Goal: Information Seeking & Learning: Find specific fact

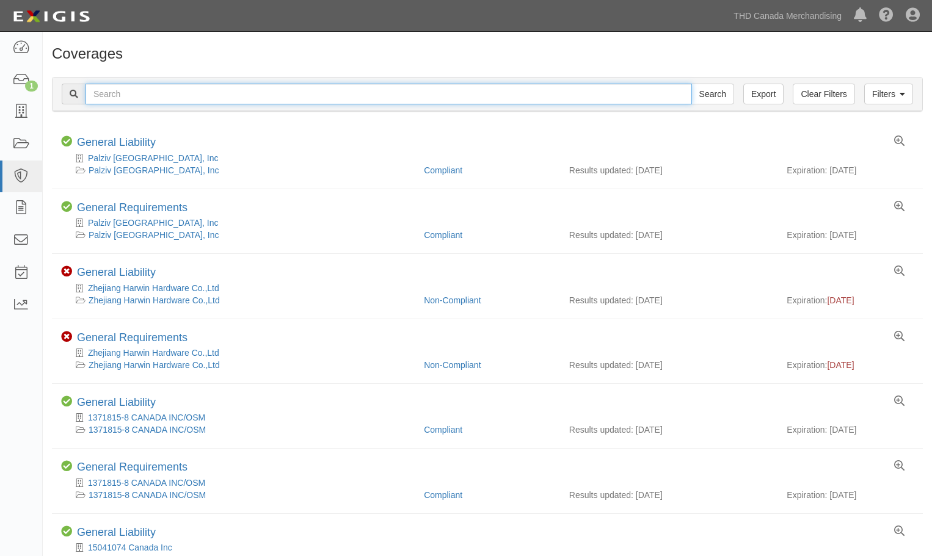
click at [156, 92] on input "text" at bounding box center [389, 94] width 607 height 21
click at [142, 96] on input "text" at bounding box center [389, 94] width 607 height 21
type input "seasonal Visions International"
click at [691, 84] on input "Search" at bounding box center [712, 94] width 43 height 21
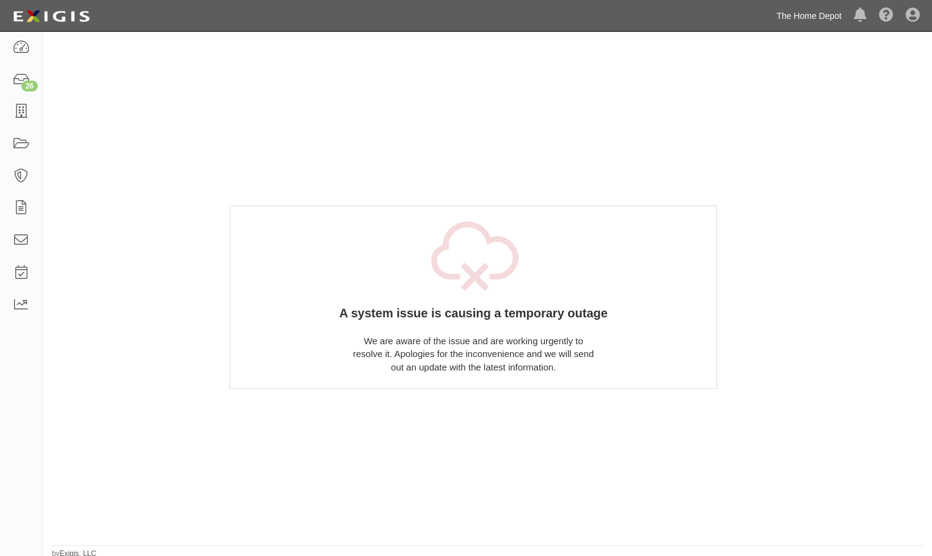
click at [824, 15] on link "The Home Depot" at bounding box center [809, 16] width 78 height 24
click at [805, 142] on div "A system issue is causing a temporary outage We are aware of the issue and are …" at bounding box center [487, 294] width 715 height 496
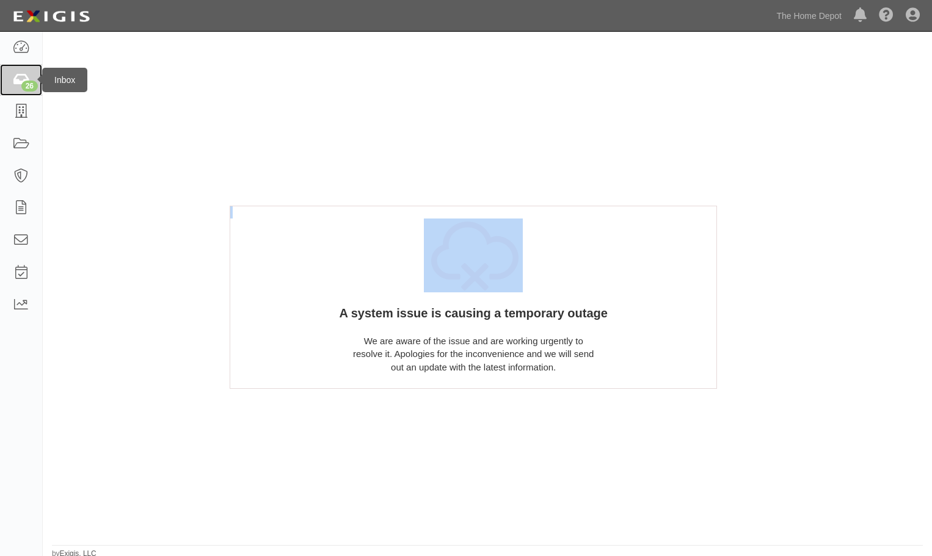
click at [23, 78] on icon at bounding box center [20, 80] width 17 height 14
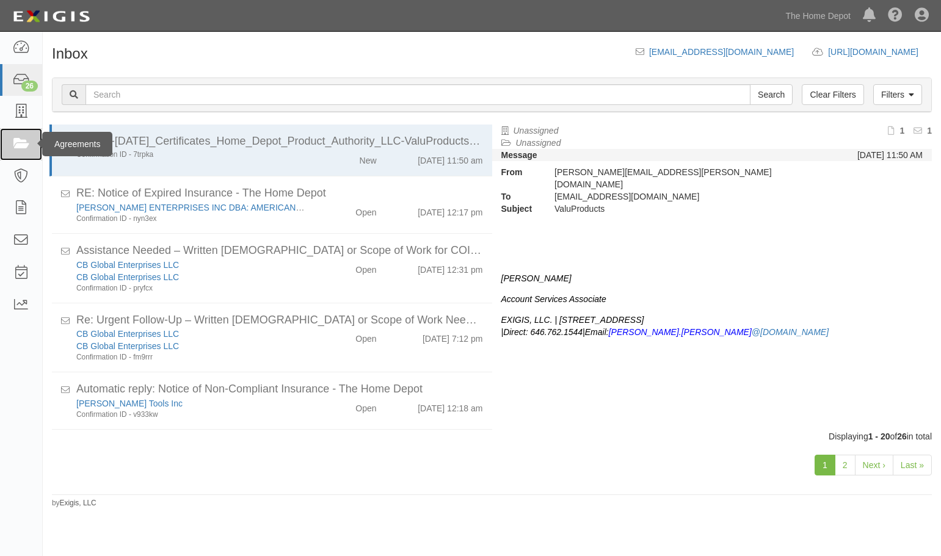
click at [20, 139] on icon at bounding box center [20, 144] width 17 height 14
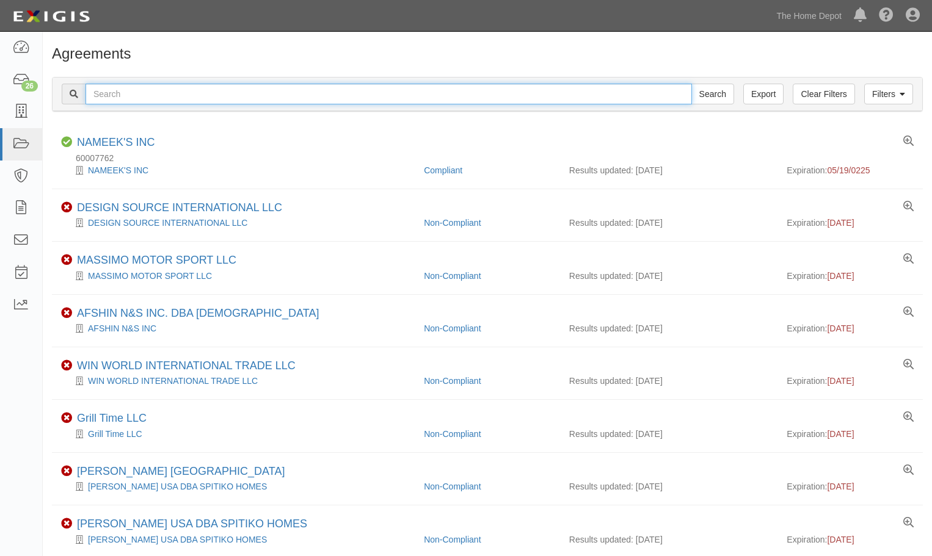
click at [111, 97] on input "text" at bounding box center [389, 94] width 607 height 21
drag, startPoint x: 116, startPoint y: 92, endPoint x: 101, endPoint y: 92, distance: 15.3
click at [116, 92] on input "text" at bounding box center [389, 94] width 607 height 21
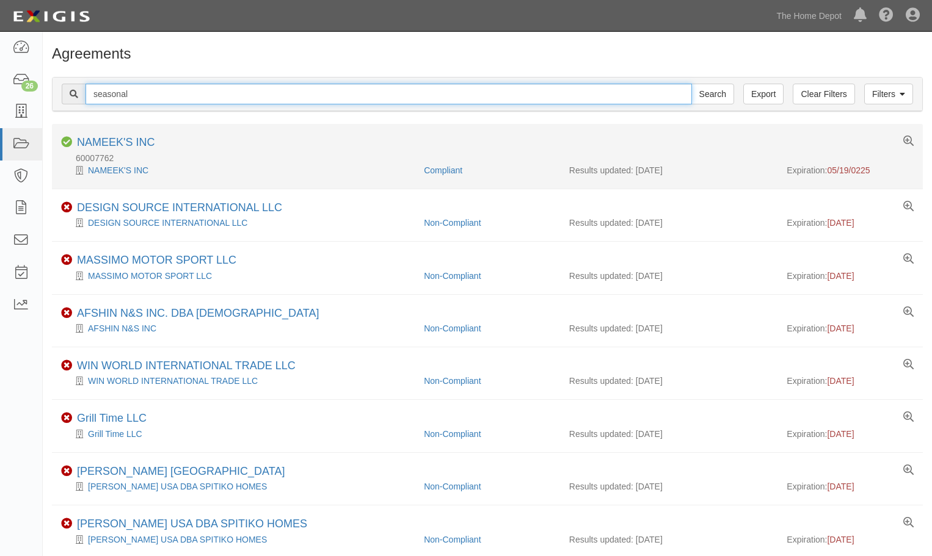
type input "seasonal Visions International"
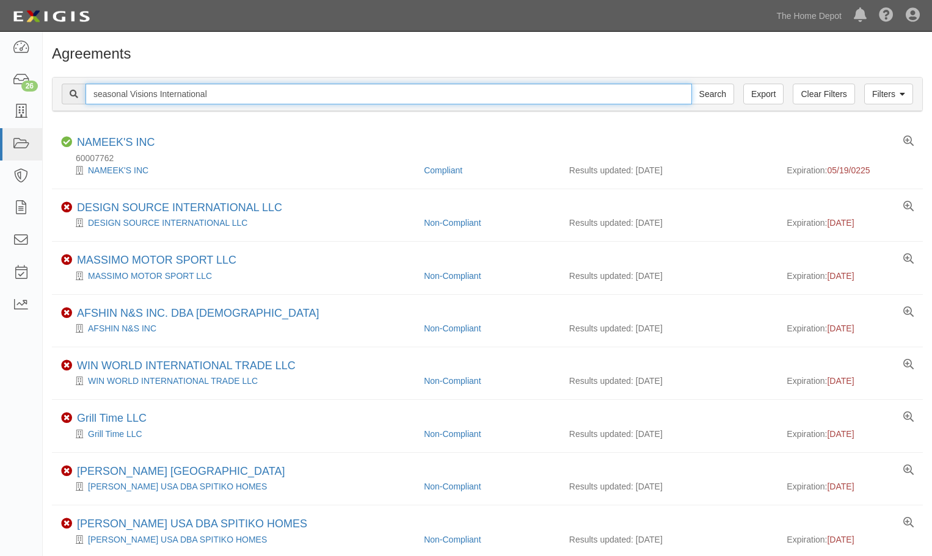
click at [691, 84] on input "Search" at bounding box center [712, 94] width 43 height 21
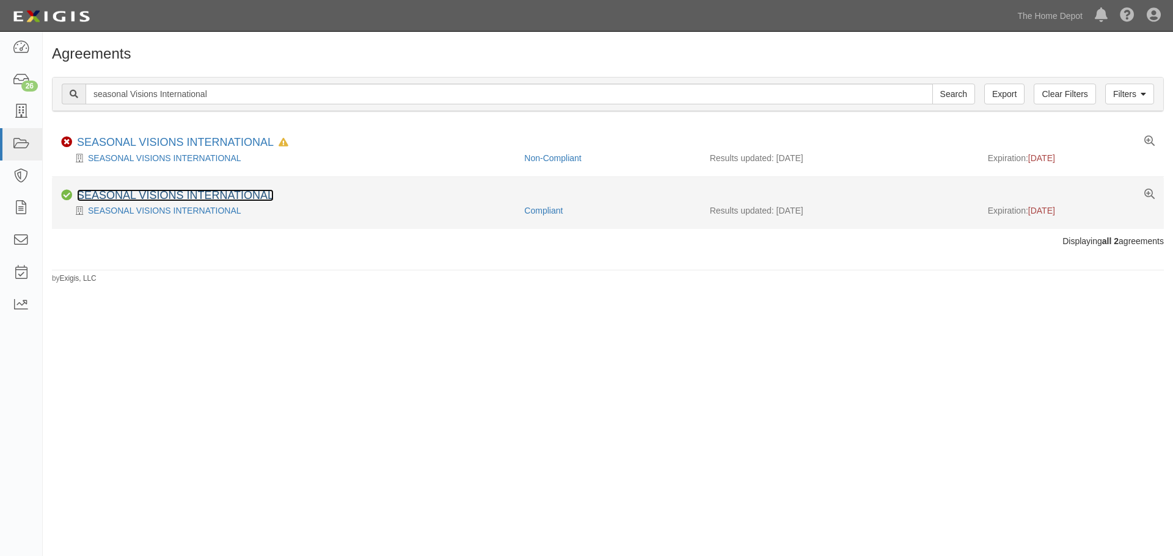
click at [136, 195] on link "SEASONAL VISIONS INTERNATIONAL" at bounding box center [175, 195] width 197 height 12
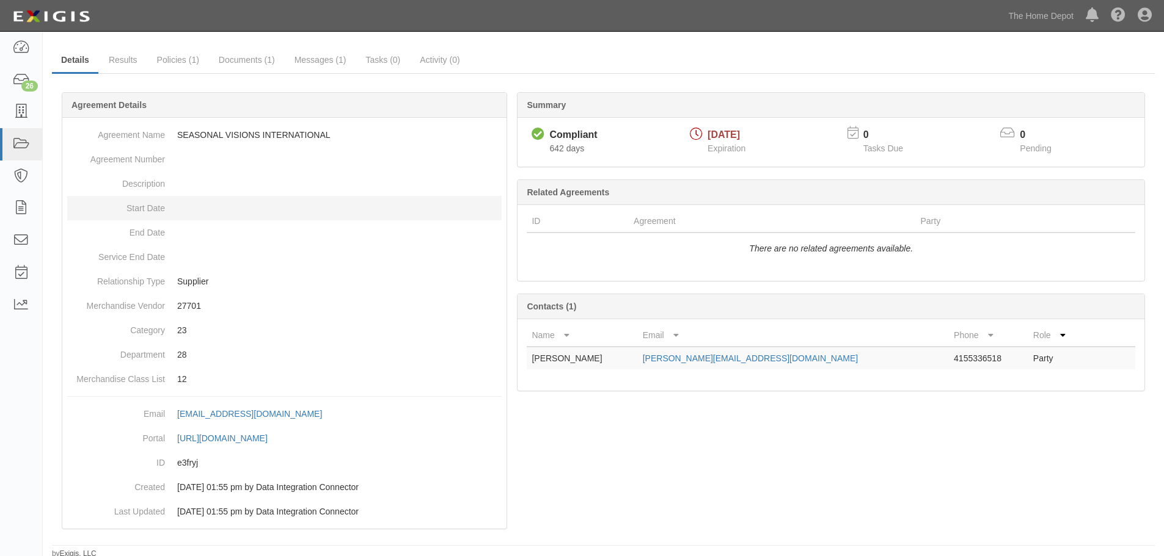
scroll to position [53, 0]
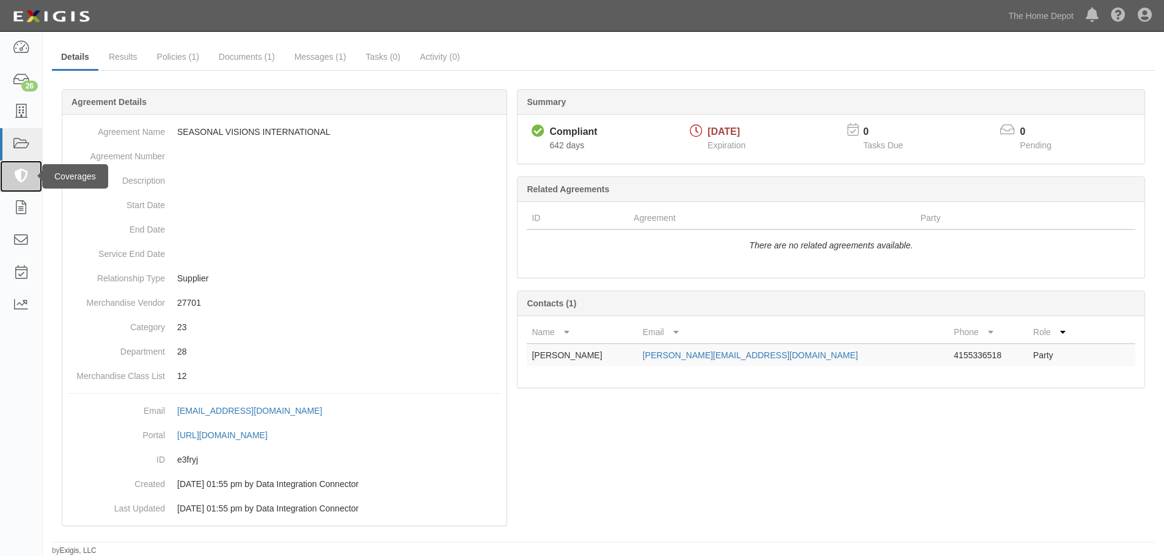
click at [25, 172] on icon at bounding box center [20, 177] width 17 height 14
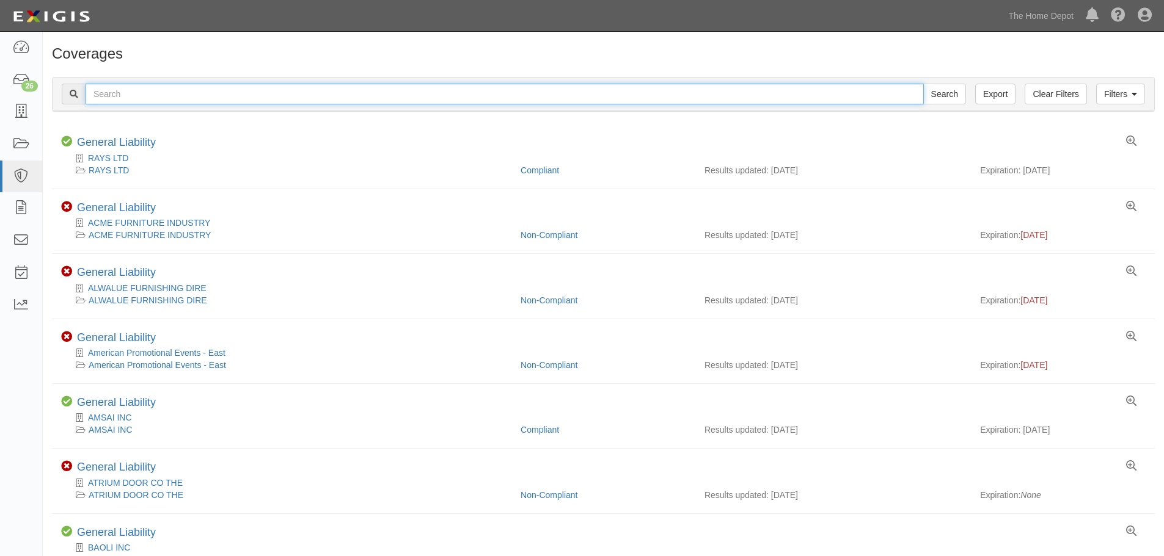
click at [147, 94] on input "text" at bounding box center [505, 94] width 838 height 21
type input "seasonal Visions International"
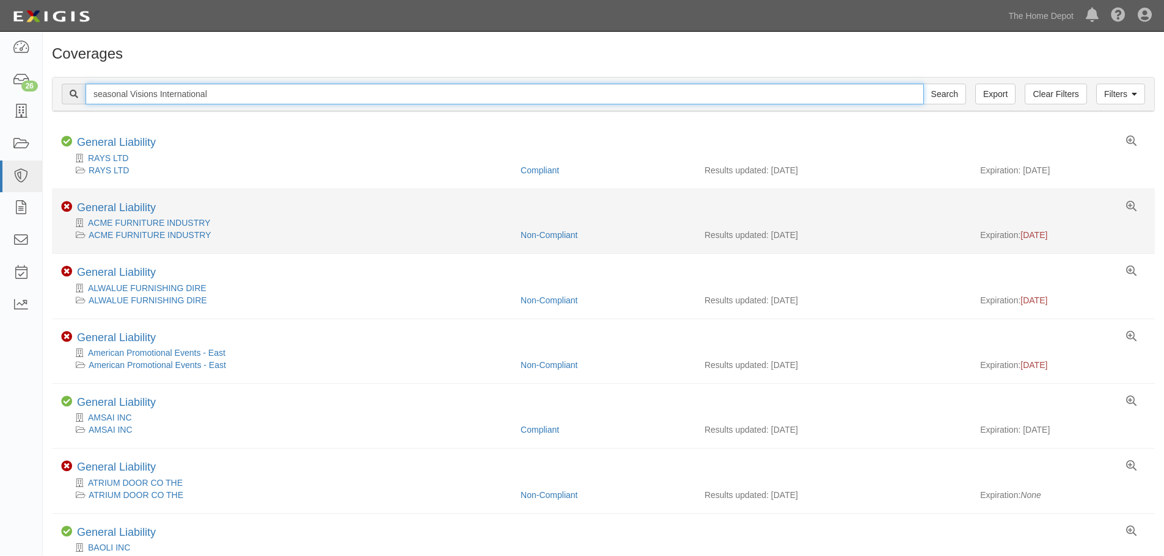
click at [923, 84] on input "Search" at bounding box center [944, 94] width 43 height 21
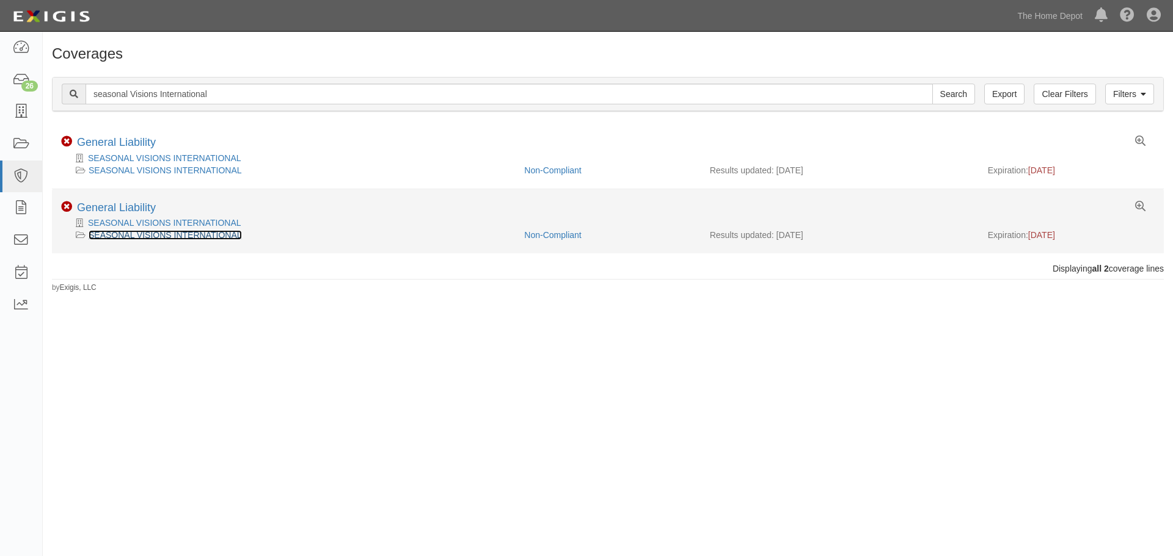
click at [136, 233] on link "SEASONAL VISIONS INTERNATIONAL" at bounding box center [165, 235] width 153 height 10
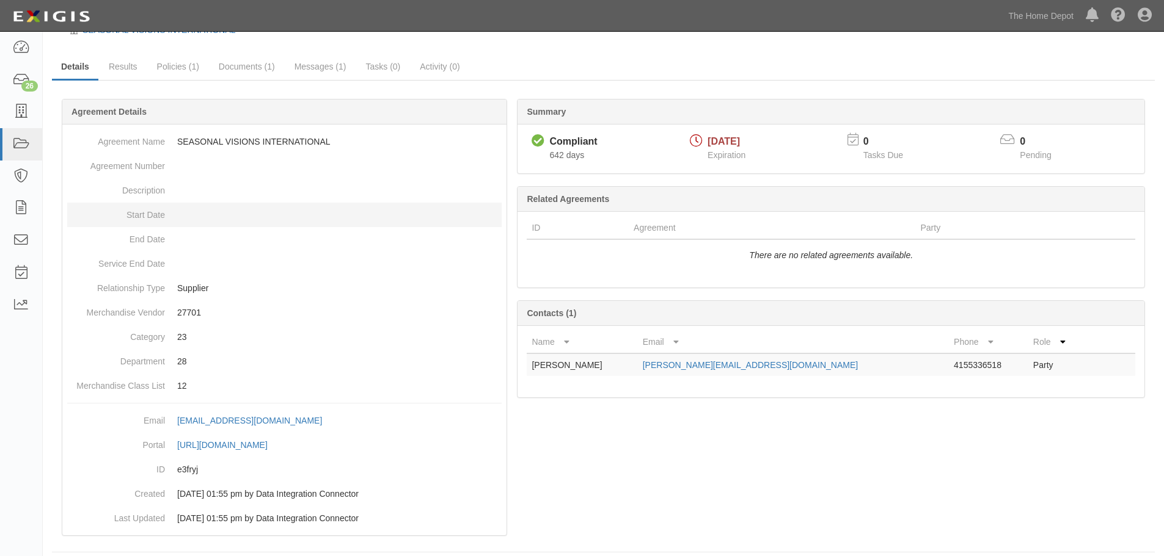
scroll to position [53, 0]
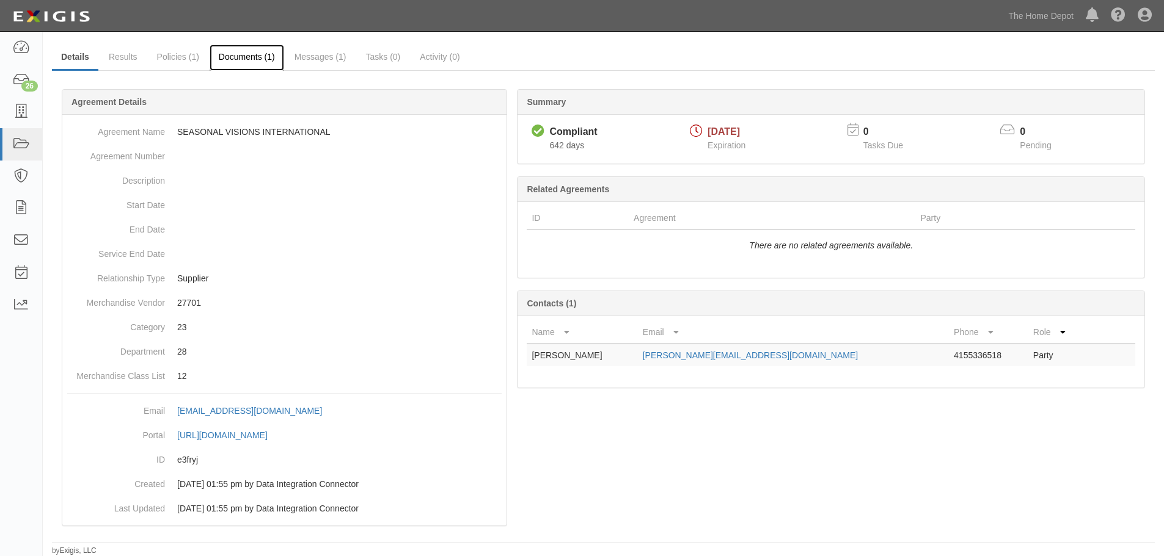
click at [253, 57] on link "Documents (1)" at bounding box center [247, 58] width 75 height 26
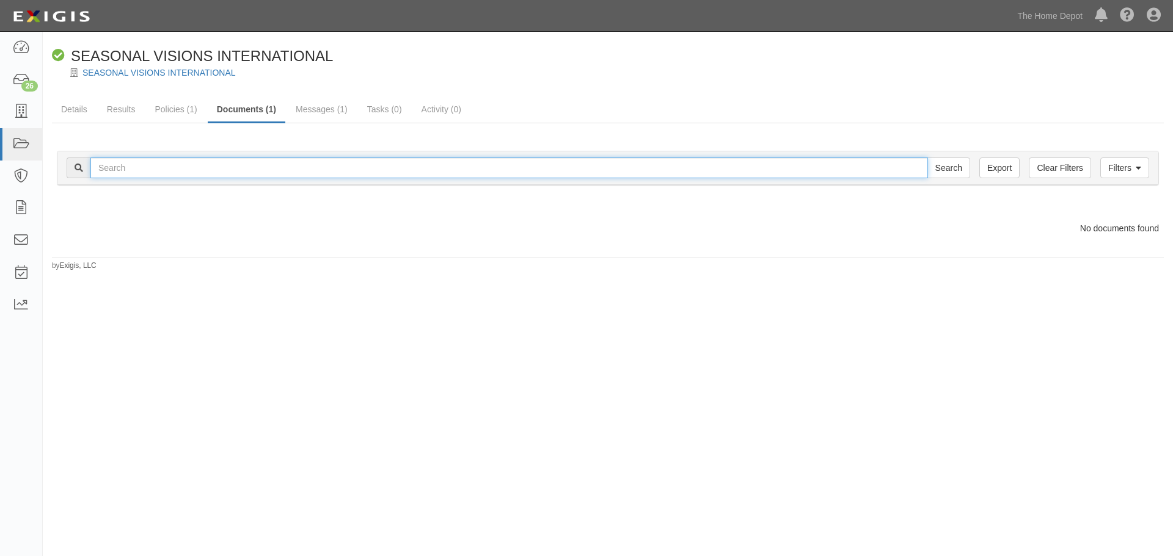
click at [134, 166] on input "text" at bounding box center [508, 168] width 837 height 21
type input "seasonal Visions International"
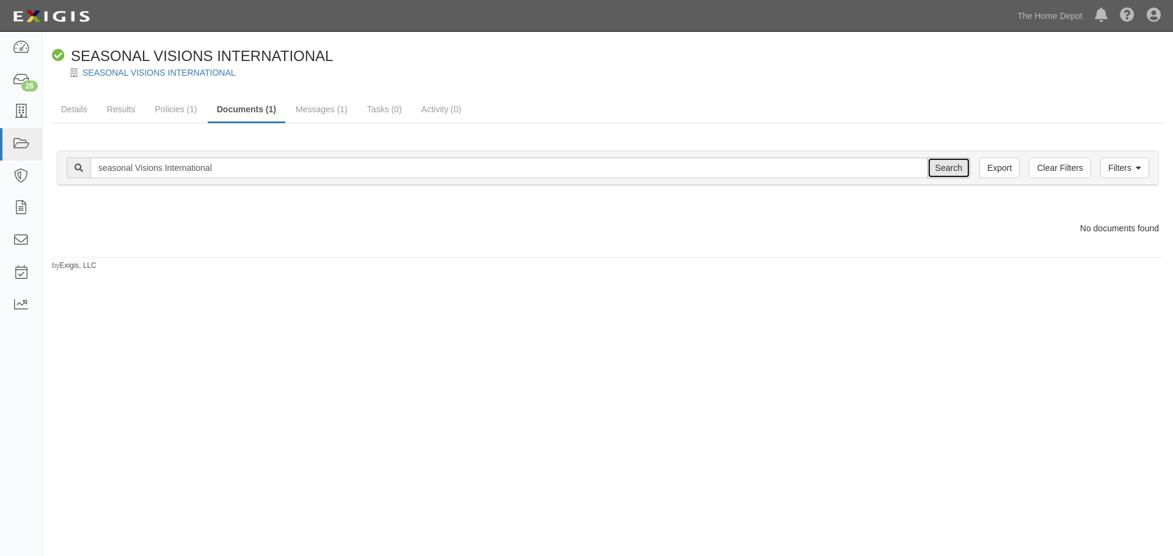
click at [950, 170] on input "Search" at bounding box center [948, 168] width 43 height 21
click at [1004, 172] on link "Export" at bounding box center [999, 168] width 40 height 21
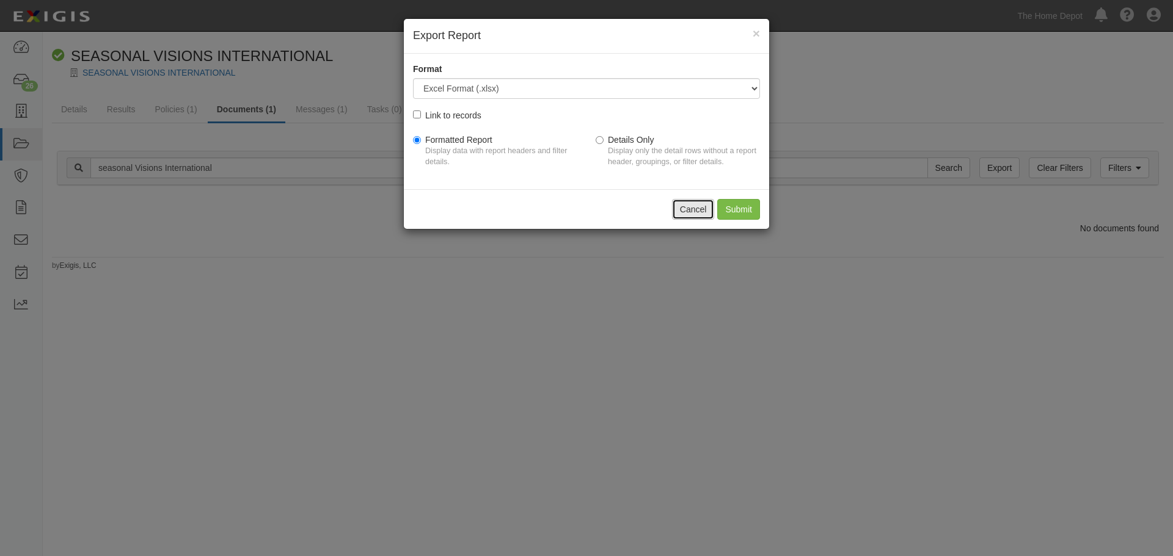
click at [691, 213] on button "Cancel" at bounding box center [693, 209] width 43 height 21
